Goal: Transaction & Acquisition: Purchase product/service

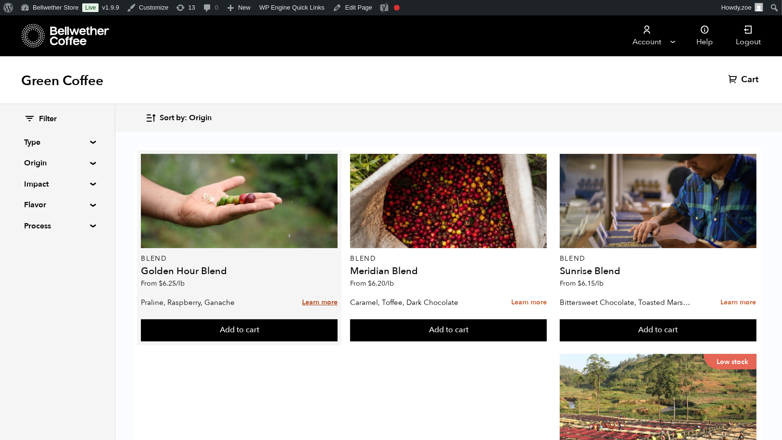
scroll to position [932, 0]
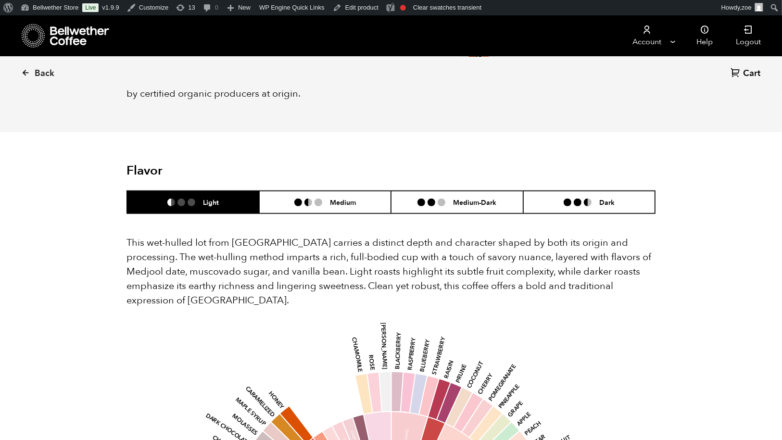
scroll to position [547, 0]
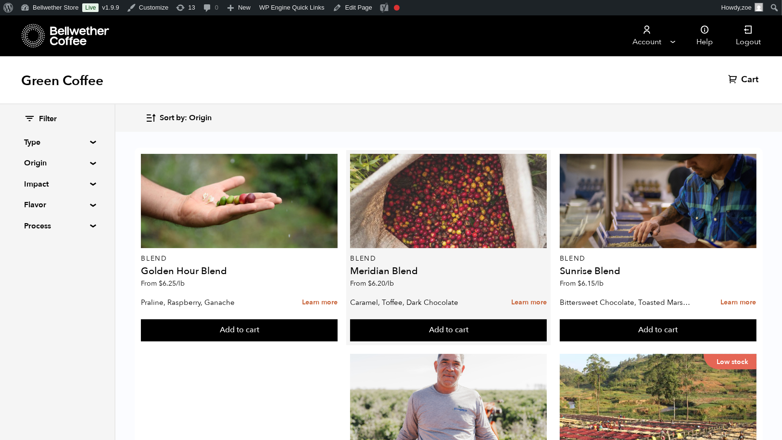
scroll to position [591, 0]
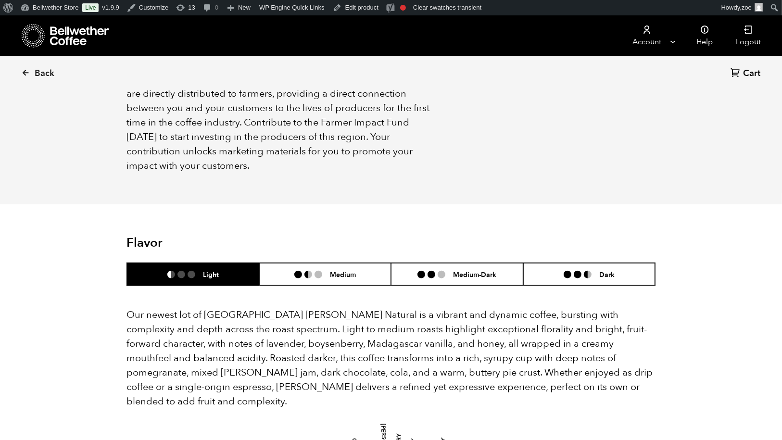
scroll to position [664, 0]
